Goal: Task Accomplishment & Management: Check status

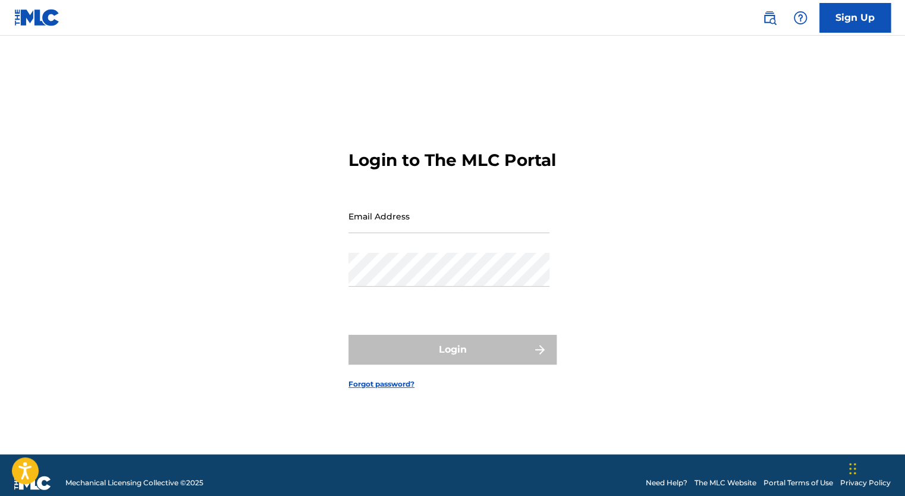
type input "[EMAIL_ADDRESS][DOMAIN_NAME]"
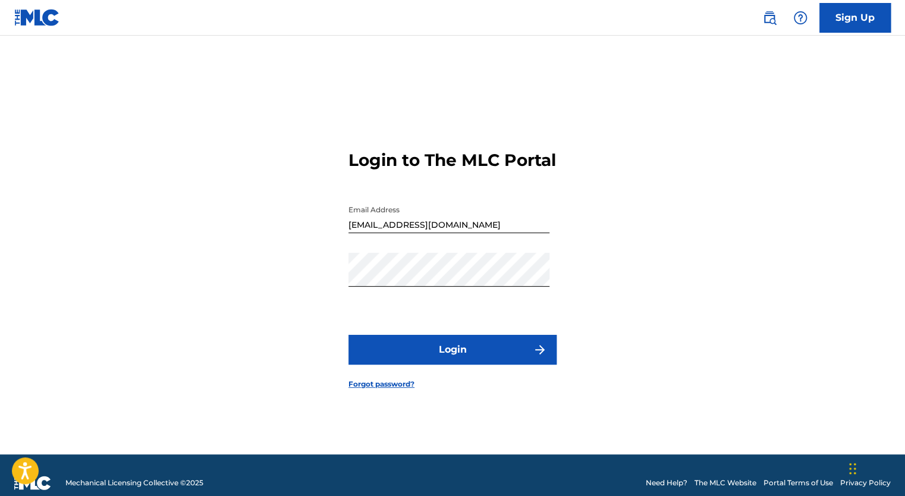
click at [450, 364] on div "Login" at bounding box center [452, 350] width 208 height 30
click at [450, 364] on button "Login" at bounding box center [452, 350] width 208 height 30
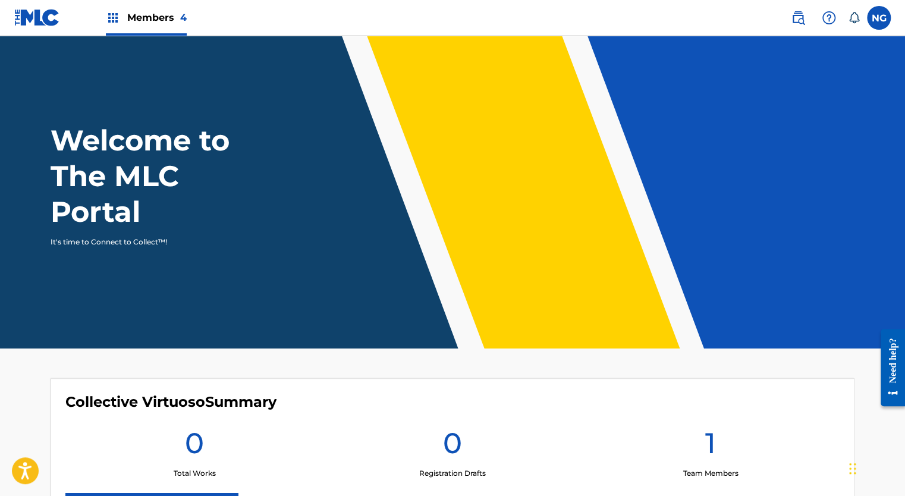
click at [168, 18] on span "Members 4" at bounding box center [156, 18] width 59 height 14
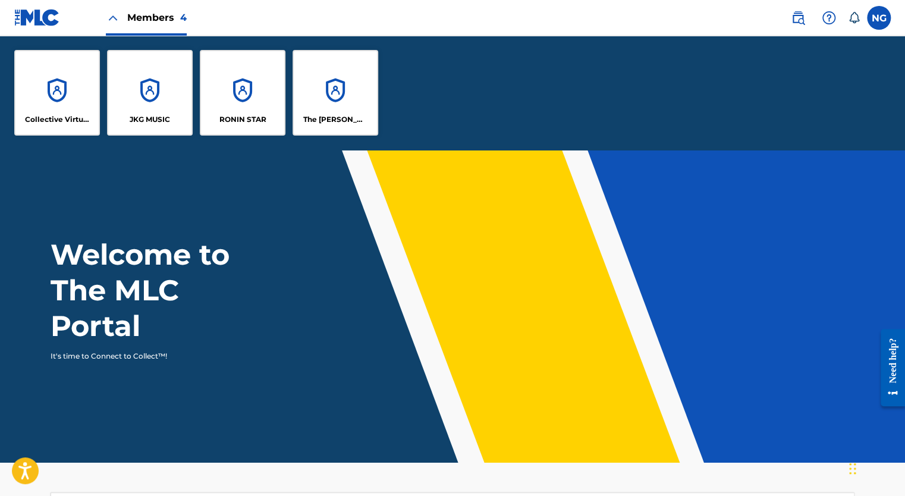
click at [257, 118] on p "RONIN STAR" at bounding box center [242, 119] width 47 height 11
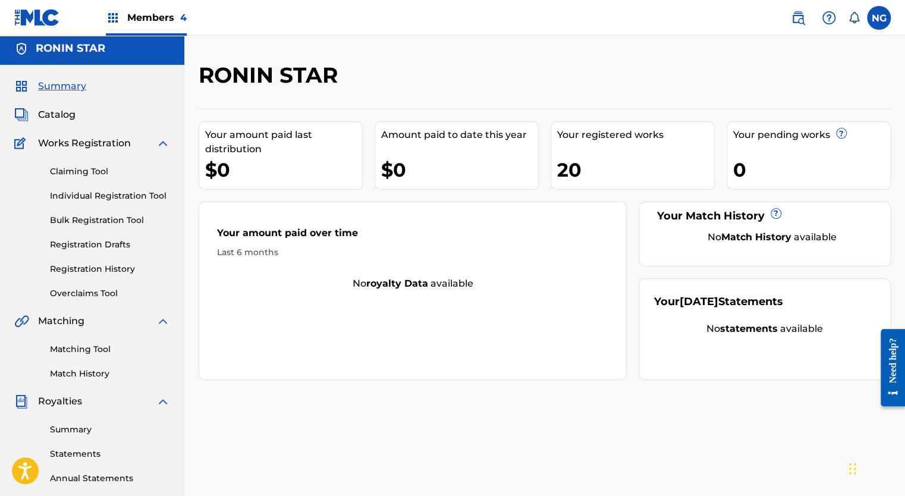
scroll to position [2, 0]
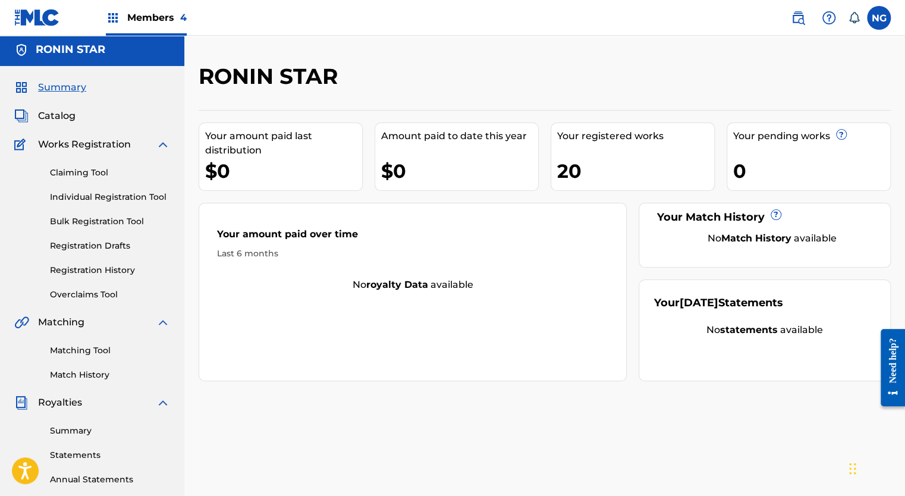
click at [62, 109] on span "Catalog" at bounding box center [56, 116] width 37 height 14
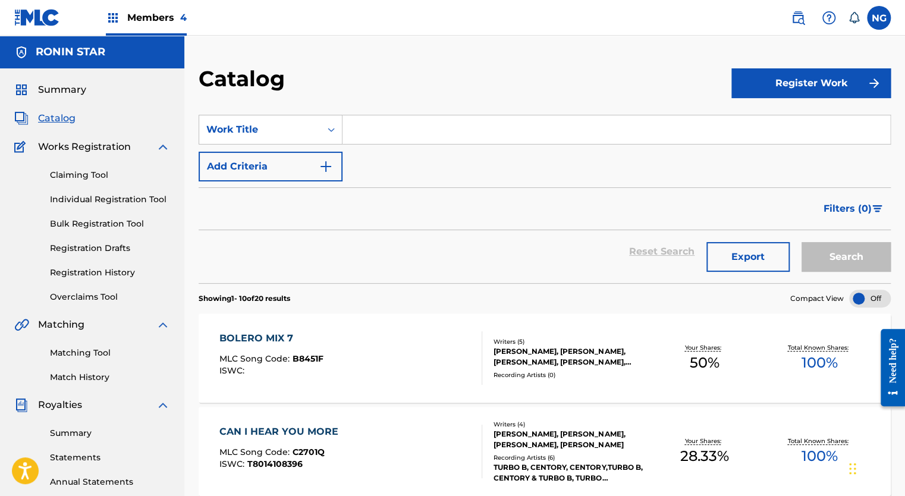
click at [101, 273] on link "Registration History" at bounding box center [110, 272] width 120 height 12
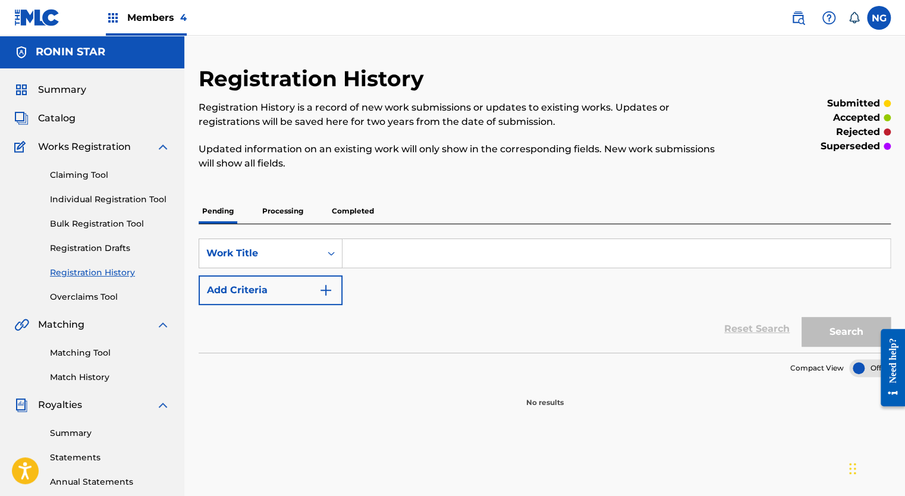
click at [298, 213] on p "Processing" at bounding box center [283, 211] width 48 height 25
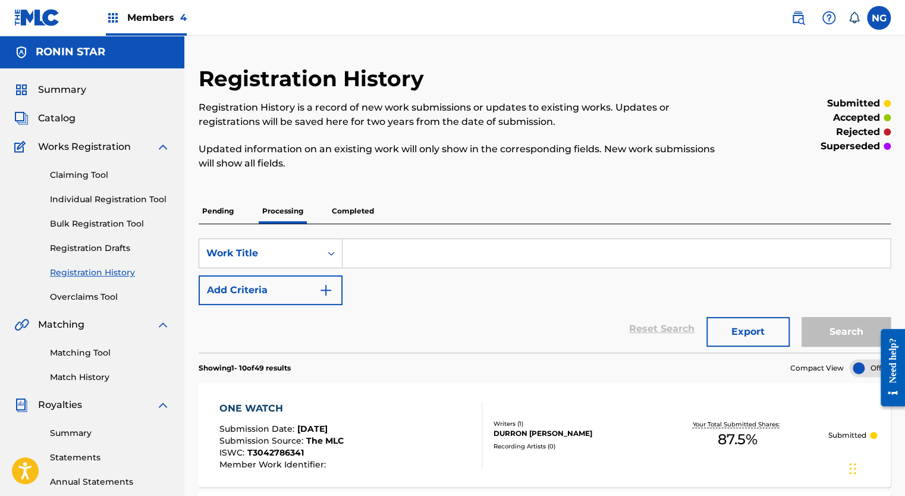
click at [358, 206] on p "Completed" at bounding box center [352, 211] width 49 height 25
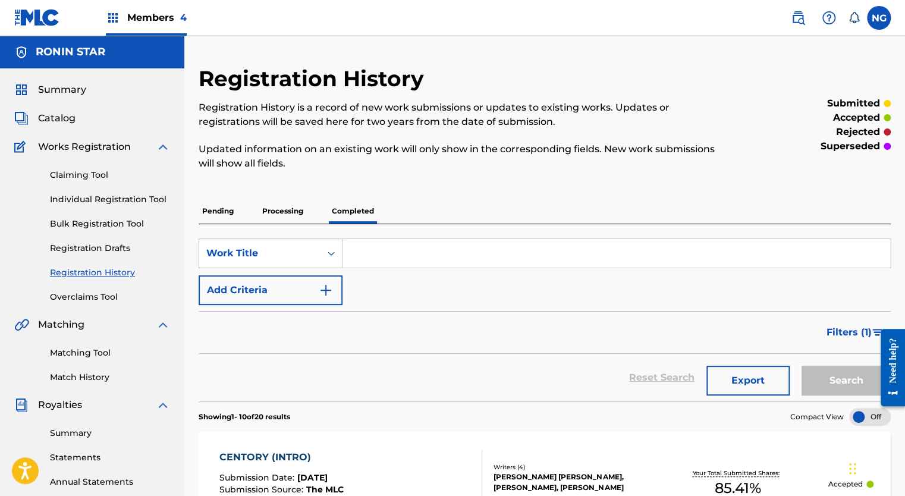
click at [56, 120] on span "Catalog" at bounding box center [56, 118] width 37 height 14
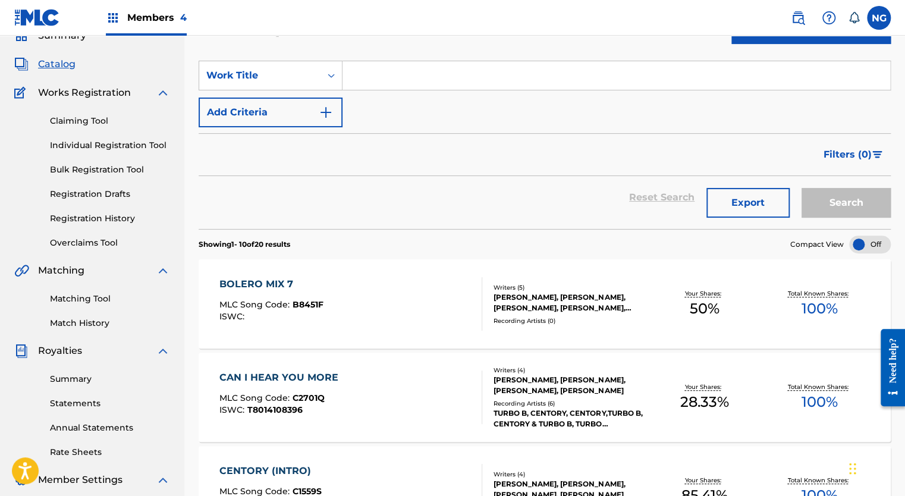
scroll to position [40, 0]
